Goal: Task Accomplishment & Management: Use online tool/utility

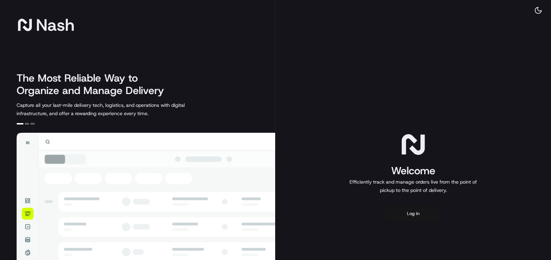
click at [409, 208] on button "Log in" at bounding box center [413, 214] width 55 height 17
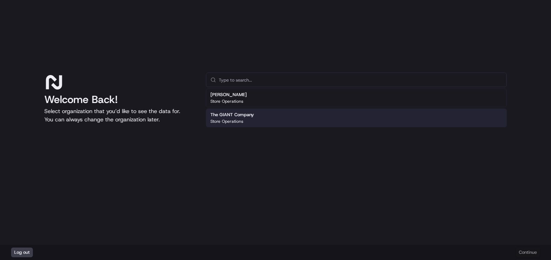
click at [268, 115] on div "The GIANT Company Store Operations" at bounding box center [356, 118] width 301 height 19
click at [516, 250] on button "Continue" at bounding box center [528, 253] width 24 height 10
